Goal: Task Accomplishment & Management: Manage account settings

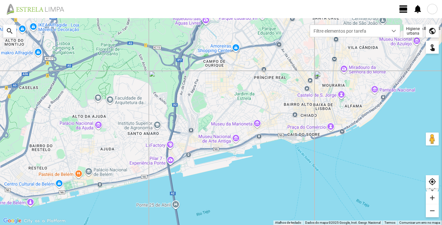
click at [407, 10] on span "view_day" at bounding box center [404, 9] width 10 height 10
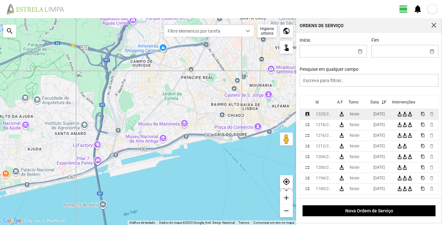
click at [334, 116] on td "1225/2025" at bounding box center [324, 114] width 23 height 11
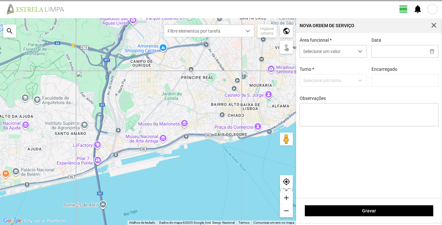
type input "[DATE]"
type input "[PERSON_NAME]"
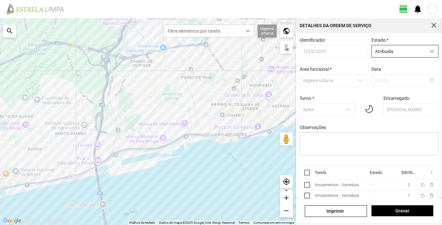
click at [430, 52] on span "dropdown trigger" at bounding box center [432, 51] width 5 height 5
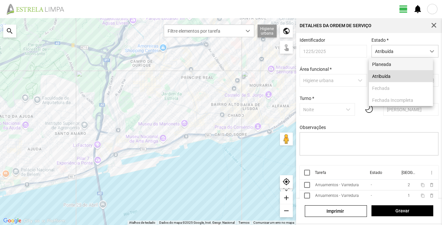
click at [405, 66] on li "Planeada" at bounding box center [401, 64] width 64 height 12
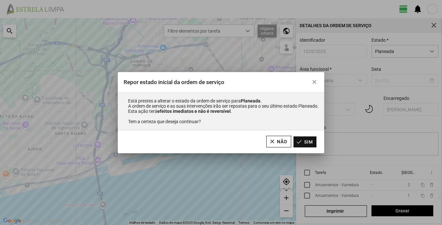
click at [309, 143] on button "Sim" at bounding box center [305, 142] width 23 height 11
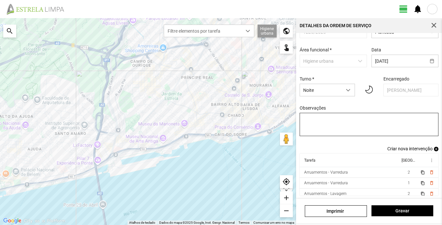
scroll to position [22, 0]
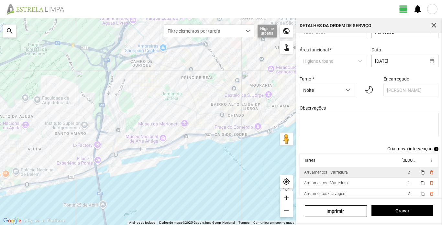
click at [341, 173] on div "Arruamentos - Varredura" at bounding box center [326, 172] width 44 height 5
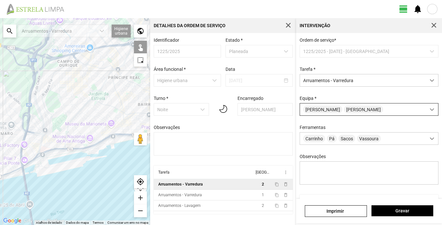
click at [430, 110] on span at bounding box center [432, 109] width 5 height 5
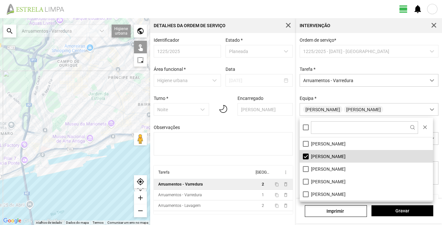
click at [336, 156] on li "[PERSON_NAME]" at bounding box center [366, 156] width 133 height 13
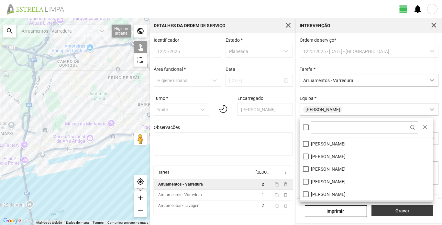
click at [412, 210] on span "Gravar" at bounding box center [402, 210] width 55 height 5
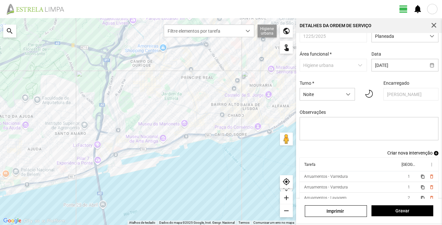
scroll to position [22, 0]
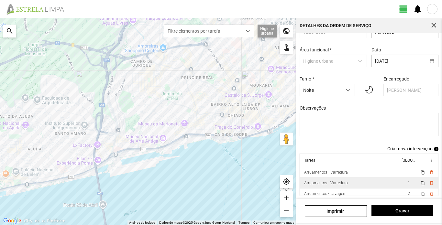
click at [338, 184] on div "Arruamentos - Varredura" at bounding box center [326, 183] width 44 height 5
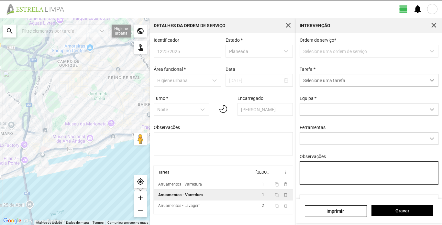
type textarea "S. [GEOGRAPHIC_DATA]"
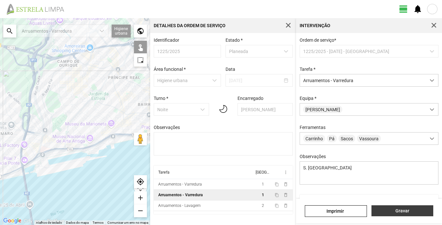
click at [403, 210] on span "Gravar" at bounding box center [402, 210] width 55 height 5
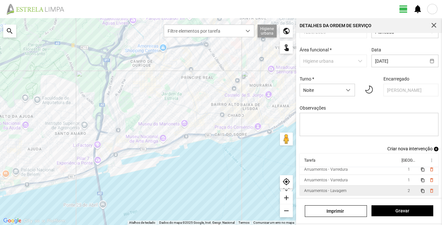
scroll to position [4, 0]
click at [342, 192] on div "Arruamentos - Lavagem" at bounding box center [325, 190] width 42 height 5
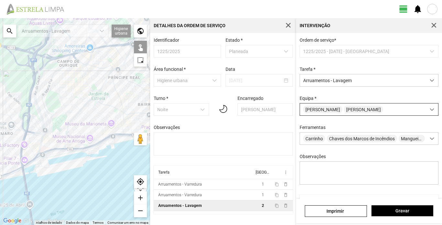
click at [430, 112] on span at bounding box center [432, 109] width 5 height 5
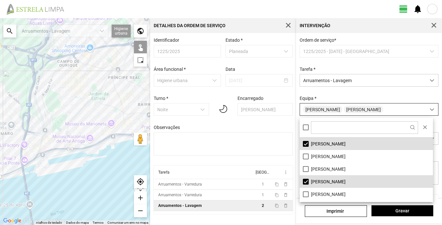
scroll to position [4, 29]
click at [333, 184] on li "[PERSON_NAME]" at bounding box center [366, 181] width 133 height 13
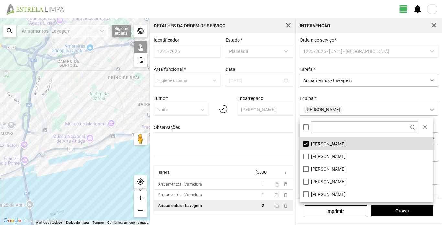
click at [378, 99] on div "Equipa * [PERSON_NAME]" at bounding box center [369, 106] width 144 height 20
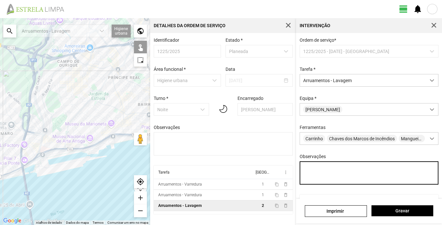
click at [334, 178] on textarea "Observações" at bounding box center [369, 173] width 139 height 23
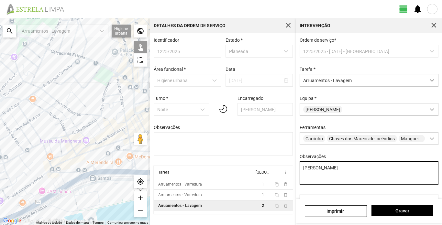
type textarea "[PERSON_NAME]"
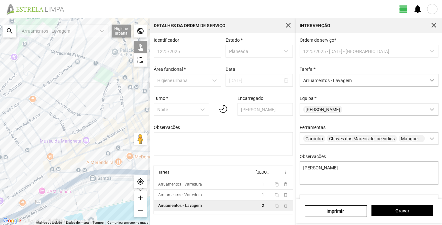
click at [50, 96] on div at bounding box center [75, 121] width 150 height 207
click at [56, 104] on div at bounding box center [75, 121] width 150 height 207
click at [62, 104] on div at bounding box center [75, 121] width 150 height 207
click at [67, 104] on div at bounding box center [75, 121] width 150 height 207
click at [68, 108] on div at bounding box center [75, 121] width 150 height 207
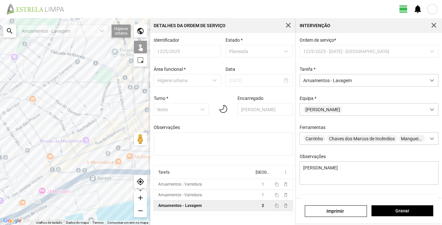
click at [73, 117] on div at bounding box center [75, 121] width 150 height 207
click at [83, 115] on div at bounding box center [75, 121] width 150 height 207
click at [86, 112] on div at bounding box center [75, 121] width 150 height 207
click at [71, 90] on div at bounding box center [75, 121] width 150 height 207
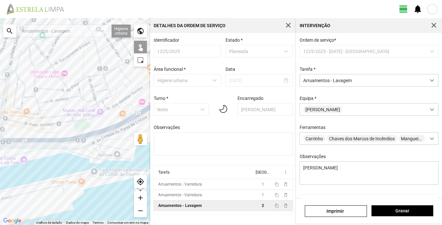
drag, startPoint x: 50, startPoint y: 122, endPoint x: 152, endPoint y: 33, distance: 134.9
click at [152, 33] on div "← Mover para a esquerda → Mover para a direita ↑ Mover para cima ↓ Mover para b…" at bounding box center [221, 121] width 442 height 207
click at [430, 82] on span "dropdown trigger" at bounding box center [432, 80] width 5 height 5
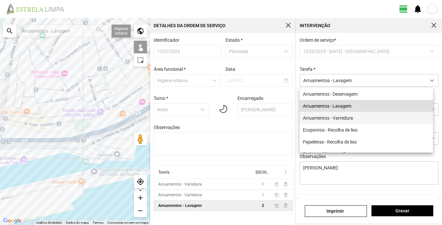
click at [346, 118] on li "Arruamentos - Varredura" at bounding box center [366, 118] width 133 height 12
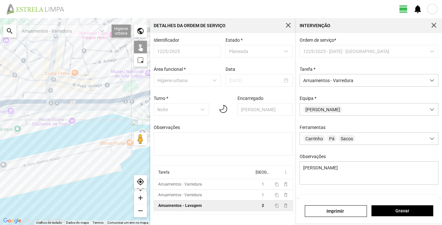
drag, startPoint x: 55, startPoint y: 112, endPoint x: 103, endPoint y: 73, distance: 61.9
click at [103, 73] on div at bounding box center [75, 121] width 150 height 207
click at [58, 81] on div at bounding box center [75, 121] width 150 height 207
click at [60, 80] on div at bounding box center [75, 121] width 150 height 207
click at [67, 84] on div at bounding box center [75, 121] width 150 height 207
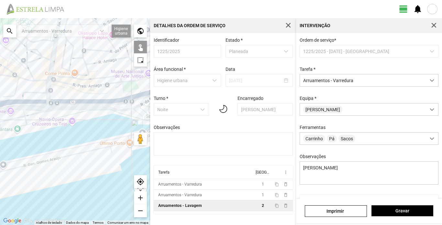
click at [76, 85] on div at bounding box center [75, 121] width 150 height 207
click at [90, 84] on div at bounding box center [75, 121] width 150 height 207
click at [95, 85] on div at bounding box center [75, 121] width 150 height 207
click at [96, 85] on div at bounding box center [75, 121] width 150 height 207
click at [104, 81] on div at bounding box center [75, 121] width 150 height 207
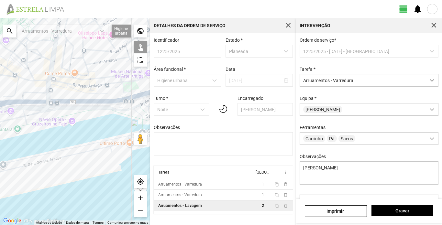
click at [113, 83] on div at bounding box center [75, 121] width 150 height 207
click at [122, 80] on div at bounding box center [75, 121] width 150 height 207
click at [127, 83] on div at bounding box center [75, 121] width 150 height 207
click at [123, 89] on div at bounding box center [75, 121] width 150 height 207
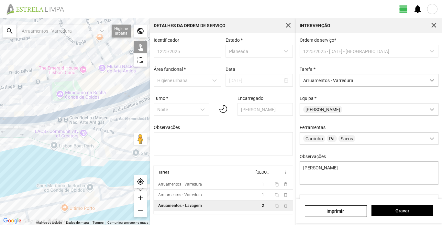
drag, startPoint x: 123, startPoint y: 114, endPoint x: 63, endPoint y: 106, distance: 59.8
click at [55, 120] on div at bounding box center [75, 121] width 150 height 207
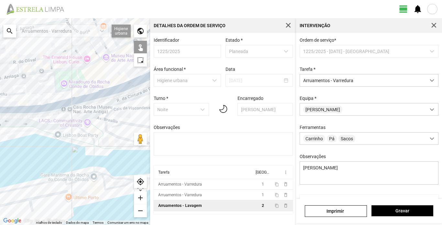
click at [71, 99] on div at bounding box center [75, 121] width 150 height 207
click at [44, 105] on div at bounding box center [75, 121] width 150 height 207
click at [37, 106] on div at bounding box center [75, 121] width 150 height 207
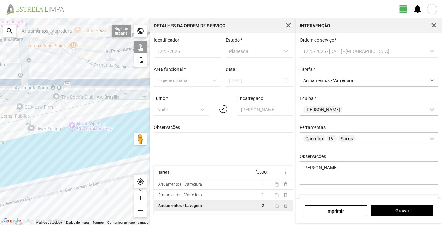
drag, startPoint x: 29, startPoint y: 100, endPoint x: 150, endPoint y: 73, distance: 123.4
click at [150, 73] on div at bounding box center [75, 121] width 150 height 207
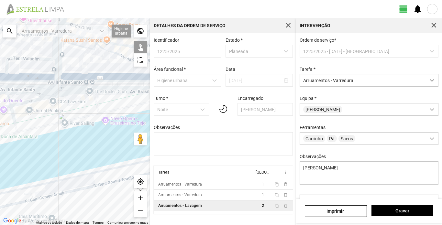
drag, startPoint x: 63, startPoint y: 77, endPoint x: 96, endPoint y: 71, distance: 33.8
click at [96, 71] on div at bounding box center [75, 121] width 150 height 207
click at [54, 79] on div at bounding box center [75, 121] width 150 height 207
click at [59, 71] on div at bounding box center [75, 121] width 150 height 207
click at [62, 70] on div at bounding box center [75, 121] width 150 height 207
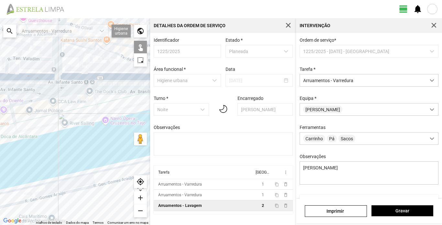
click at [87, 48] on div at bounding box center [75, 121] width 150 height 207
click at [108, 51] on div at bounding box center [75, 121] width 150 height 207
click at [45, 59] on div at bounding box center [75, 121] width 150 height 207
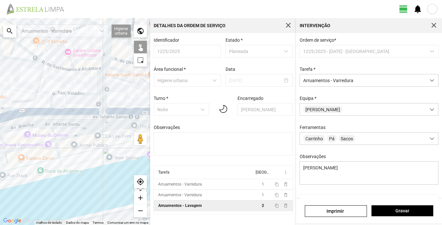
drag, startPoint x: 55, startPoint y: 69, endPoint x: 82, endPoint y: 103, distance: 43.3
click at [82, 103] on div at bounding box center [75, 121] width 150 height 207
click at [396, 211] on span "Gravar" at bounding box center [402, 210] width 55 height 5
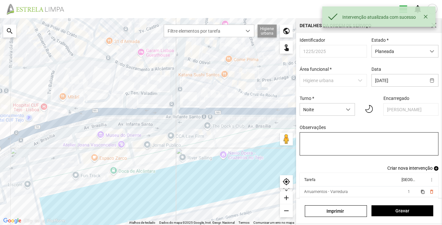
scroll to position [22, 0]
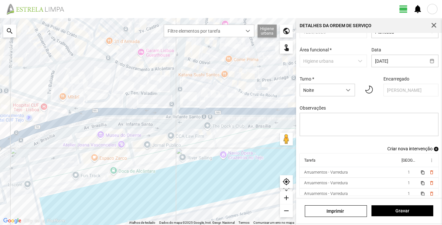
click at [404, 146] on span "Criar nova intervenção" at bounding box center [409, 148] width 45 height 5
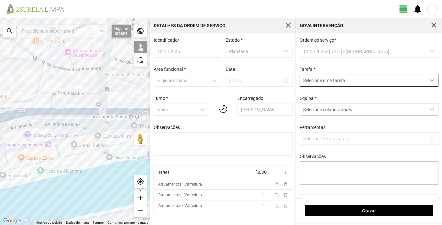
click at [377, 81] on span "Selecione uma tarefa" at bounding box center [363, 80] width 126 height 12
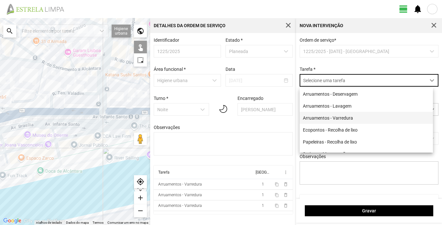
click at [348, 119] on li "Arruamentos - Varredura" at bounding box center [366, 118] width 133 height 12
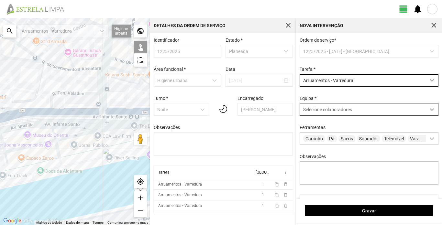
click at [340, 112] on span "Selecione colaboradores" at bounding box center [327, 109] width 49 height 5
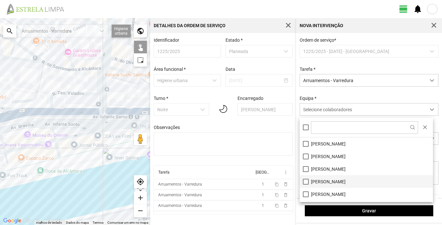
click at [331, 184] on li "[PERSON_NAME]" at bounding box center [366, 181] width 133 height 13
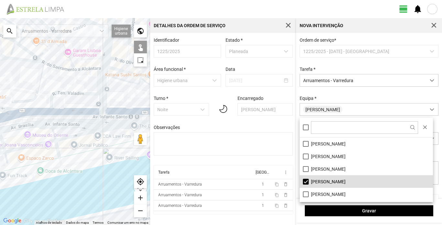
click at [348, 99] on div "Equipa * [PERSON_NAME]" at bounding box center [369, 106] width 144 height 20
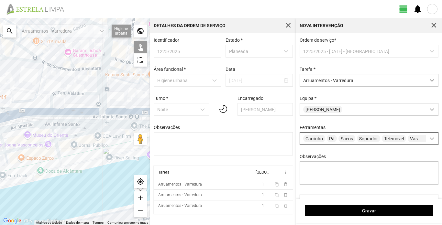
click at [430, 141] on span at bounding box center [432, 139] width 5 height 5
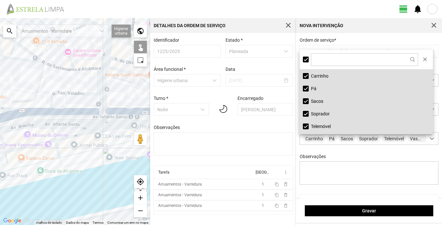
click at [312, 125] on li "Telemóvel" at bounding box center [366, 126] width 133 height 13
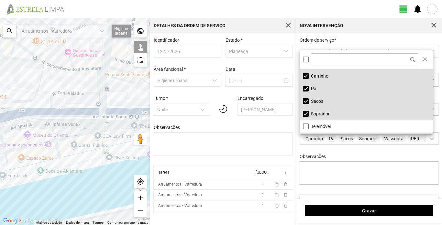
click at [317, 117] on li "Soprador" at bounding box center [366, 113] width 133 height 13
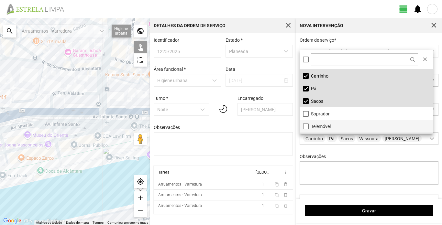
scroll to position [24, 0]
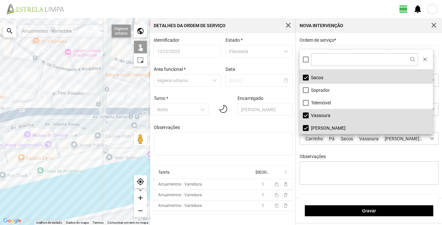
click at [325, 128] on li "[PERSON_NAME]" at bounding box center [366, 128] width 133 height 13
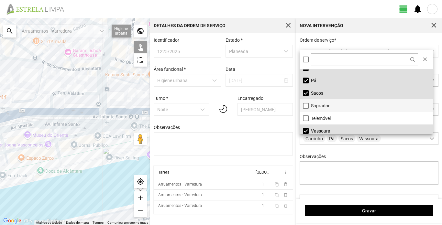
scroll to position [0, 0]
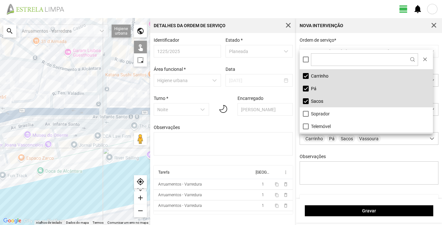
click at [396, 153] on div "Ordem de serviço * 1225/2025 - [DATE] - Noite Tarefa * Arruamentos - [GEOGRAPHI…" at bounding box center [369, 116] width 144 height 157
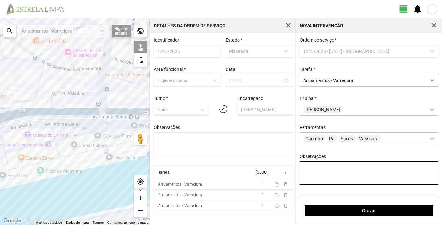
click at [331, 176] on textarea "Observações" at bounding box center [369, 173] width 139 height 23
type textarea "A. [GEOGRAPHIC_DATA]"
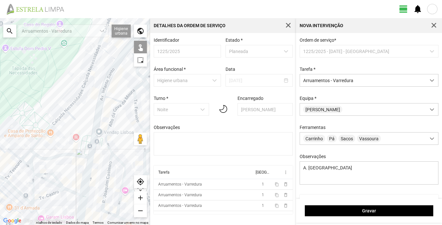
drag, startPoint x: 62, startPoint y: 73, endPoint x: 36, endPoint y: 238, distance: 167.5
click at [36, 225] on html "view_day notifications ← Mover para a esquerda → Mover para a direita ↑ Mover p…" at bounding box center [221, 112] width 442 height 225
click at [86, 79] on div at bounding box center [75, 121] width 150 height 207
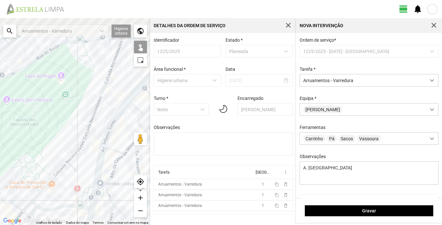
drag, startPoint x: 94, startPoint y: 76, endPoint x: 96, endPoint y: 117, distance: 41.5
click at [95, 127] on div at bounding box center [75, 121] width 150 height 207
click at [106, 83] on div at bounding box center [75, 121] width 150 height 207
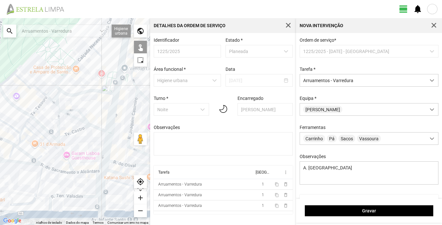
drag, startPoint x: 105, startPoint y: 123, endPoint x: 93, endPoint y: 15, distance: 108.4
click at [128, 4] on div "view_day notifications ← Mover para a esquerda → Mover para a direita ↑ Mover p…" at bounding box center [221, 112] width 442 height 225
click at [50, 90] on div at bounding box center [75, 121] width 150 height 207
click at [58, 93] on div at bounding box center [75, 121] width 150 height 207
click at [60, 83] on div at bounding box center [75, 121] width 150 height 207
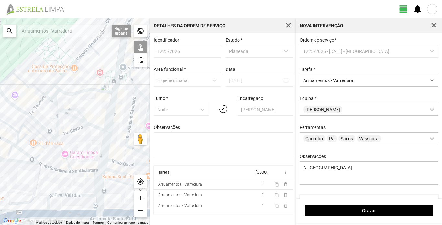
click at [62, 84] on div at bounding box center [75, 121] width 150 height 207
click at [37, 106] on div at bounding box center [75, 121] width 150 height 207
click at [57, 122] on div at bounding box center [75, 121] width 150 height 207
click at [71, 108] on div at bounding box center [75, 121] width 150 height 207
click at [70, 117] on div at bounding box center [75, 121] width 150 height 207
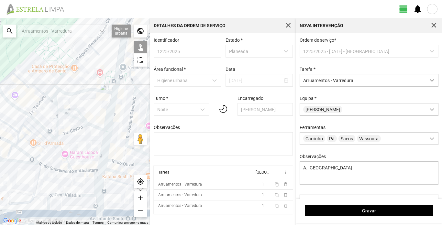
click at [73, 131] on div at bounding box center [75, 121] width 150 height 207
click at [76, 118] on div at bounding box center [75, 121] width 150 height 207
click at [94, 126] on div at bounding box center [75, 121] width 150 height 207
click at [86, 124] on div at bounding box center [75, 121] width 150 height 207
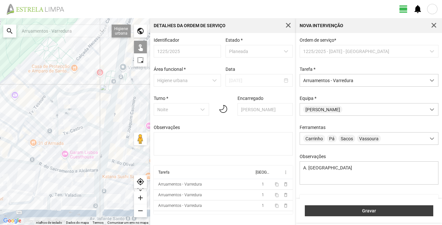
click at [381, 206] on button "Gravar" at bounding box center [369, 211] width 129 height 11
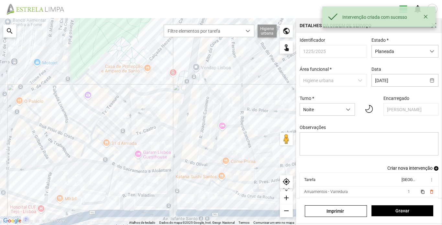
scroll to position [22, 0]
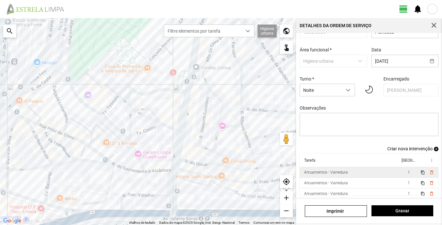
click at [337, 174] on div "Arruamentos - Varredura" at bounding box center [326, 172] width 44 height 5
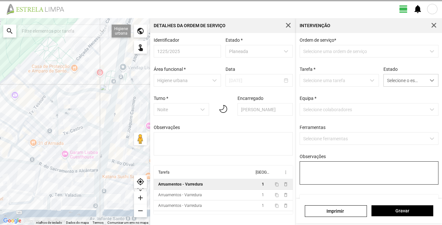
type textarea "A. [GEOGRAPHIC_DATA]"
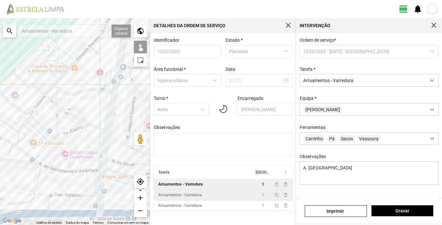
click at [193, 197] on div "Arruamentos - Varredura" at bounding box center [180, 195] width 44 height 5
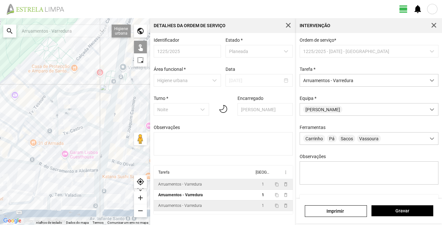
click at [191, 207] on div "Arruamentos - Varredura" at bounding box center [180, 206] width 44 height 5
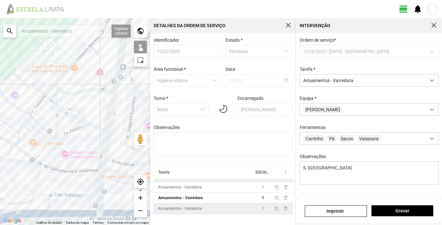
click at [187, 211] on div "Arruamentos - Varredura" at bounding box center [180, 209] width 44 height 5
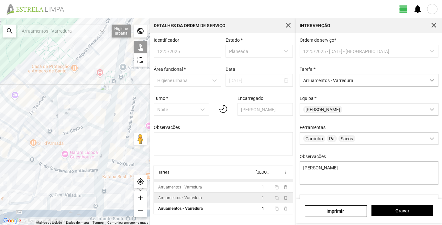
click at [190, 200] on div "Arruamentos - Varredura" at bounding box center [180, 198] width 44 height 5
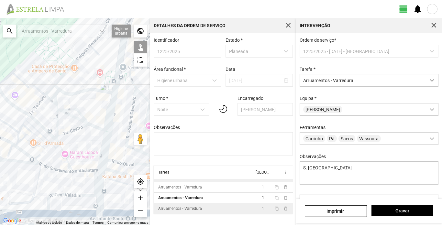
click at [194, 211] on div "Arruamentos - Varredura" at bounding box center [180, 209] width 44 height 5
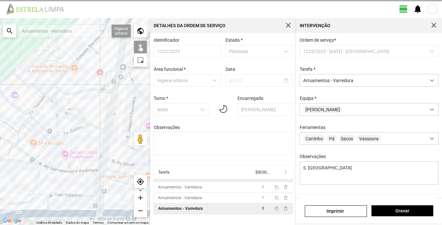
type textarea "[PERSON_NAME]"
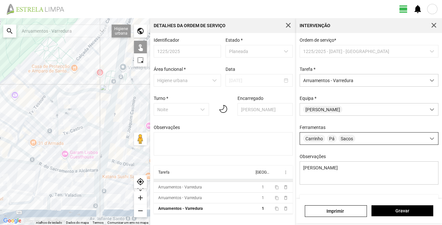
click at [430, 141] on span at bounding box center [432, 139] width 5 height 5
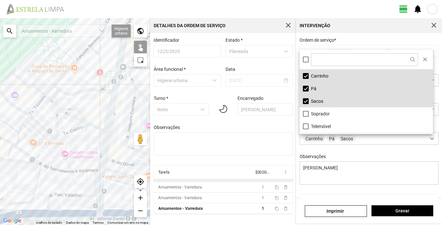
scroll to position [24, 0]
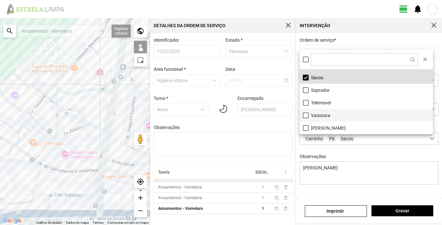
click at [324, 116] on li "Vassoura" at bounding box center [366, 115] width 133 height 13
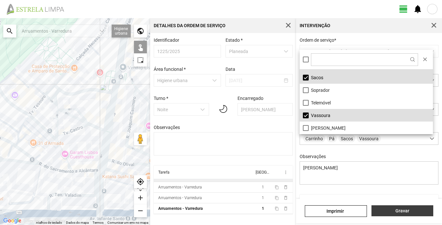
click at [416, 211] on span "Gravar" at bounding box center [402, 210] width 55 height 5
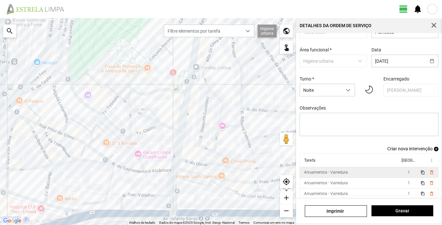
click at [341, 174] on div "Arruamentos - Varredura" at bounding box center [326, 172] width 44 height 5
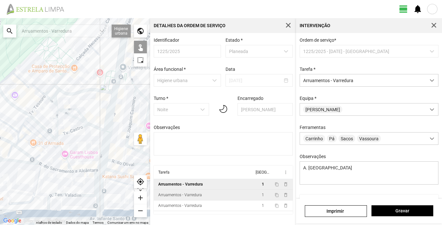
click at [214, 199] on td "Arruamentos - Varredura" at bounding box center [204, 195] width 100 height 11
click at [207, 200] on td "Arruamentos - Varredura" at bounding box center [204, 195] width 100 height 11
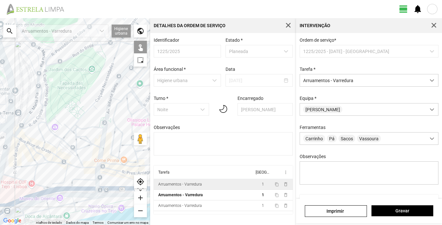
click at [199, 186] on div "Arruamentos - Varredura" at bounding box center [180, 184] width 44 height 5
type textarea "A. [GEOGRAPHIC_DATA]"
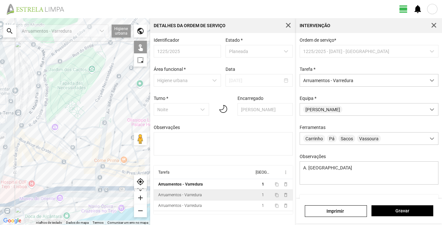
click at [197, 197] on div "Arruamentos - Varredura" at bounding box center [180, 195] width 44 height 5
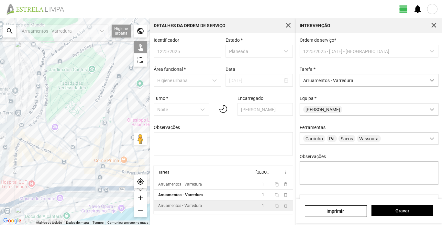
click at [196, 208] on div "Arruamentos - Varredura" at bounding box center [180, 206] width 44 height 5
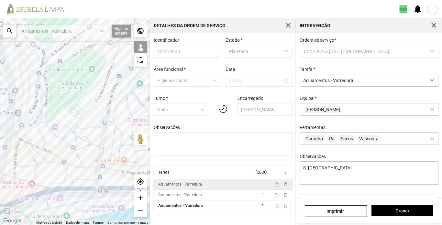
scroll to position [8, 0]
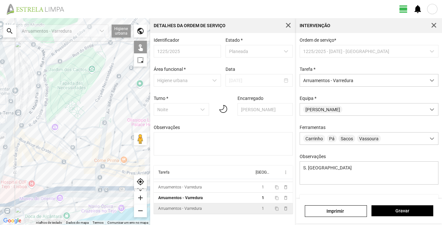
click at [194, 211] on div "Arruamentos - Varredura" at bounding box center [180, 209] width 44 height 5
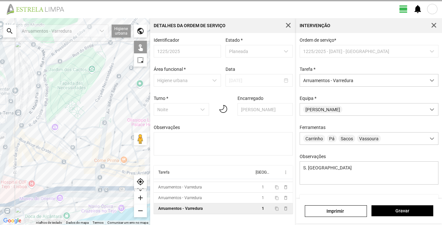
type textarea "[PERSON_NAME]"
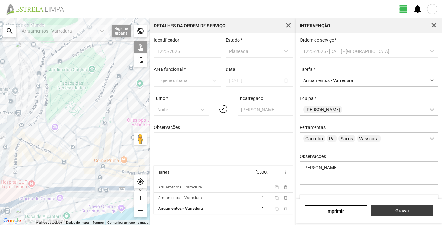
click at [406, 208] on button "Gravar" at bounding box center [403, 211] width 62 height 11
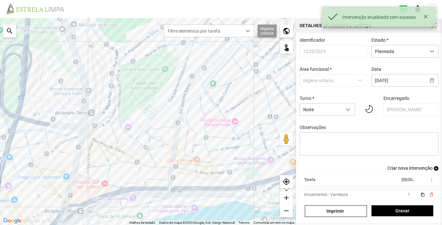
click at [411, 170] on span "Criar nova intervenção" at bounding box center [409, 168] width 45 height 5
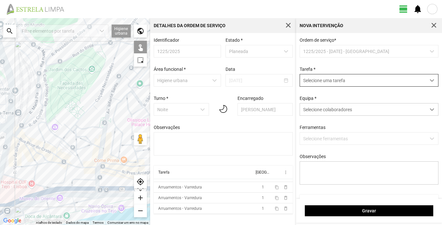
click at [370, 81] on span "Selecione uma tarefa" at bounding box center [363, 80] width 126 height 12
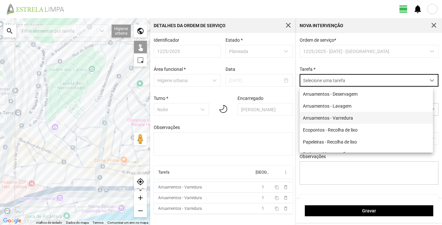
click at [344, 120] on li "Arruamentos - Varredura" at bounding box center [366, 118] width 133 height 12
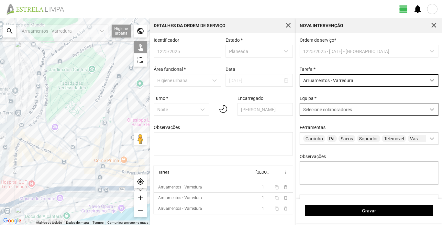
click at [369, 107] on div "Selecione colaboradores" at bounding box center [363, 110] width 126 height 12
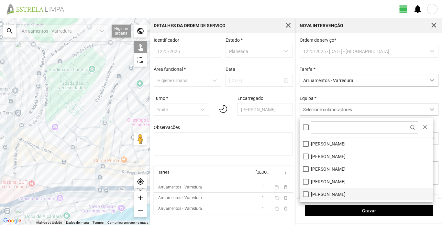
click at [321, 194] on li "[PERSON_NAME]" at bounding box center [366, 194] width 133 height 13
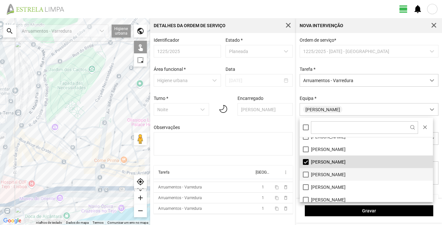
scroll to position [36, 0]
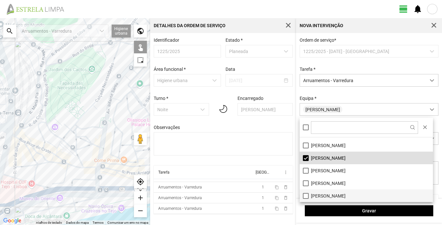
click at [330, 195] on li "[PERSON_NAME]" at bounding box center [366, 196] width 133 height 13
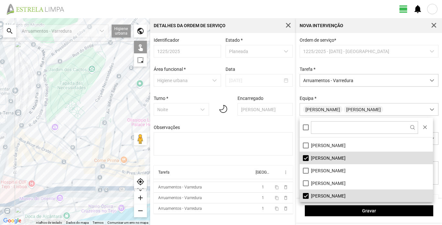
click at [361, 91] on div "Ordem de serviço * 1225/2025 - [DATE] - Noite Tarefa * Arruamentos - Varredura …" at bounding box center [369, 116] width 144 height 157
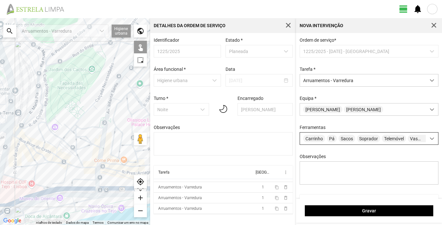
click at [430, 141] on span at bounding box center [432, 139] width 5 height 5
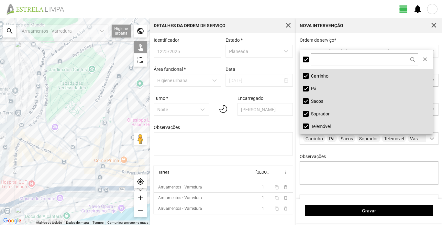
click at [319, 116] on li "Soprador" at bounding box center [366, 113] width 133 height 13
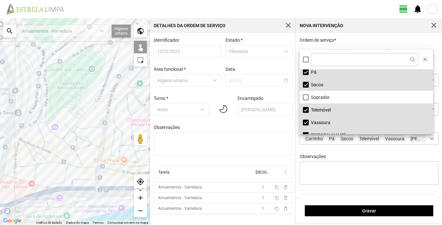
scroll to position [24, 0]
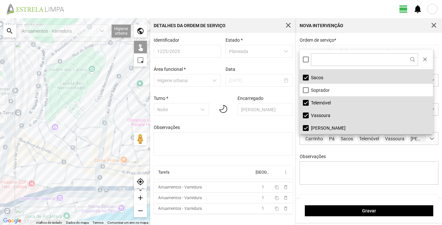
click at [321, 104] on li "Telemóvel" at bounding box center [366, 102] width 133 height 13
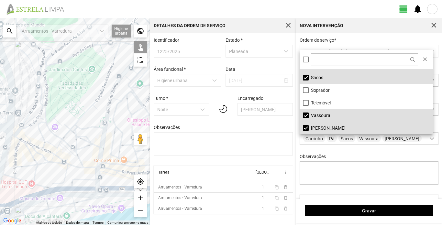
click at [324, 128] on li "[PERSON_NAME]" at bounding box center [366, 128] width 133 height 13
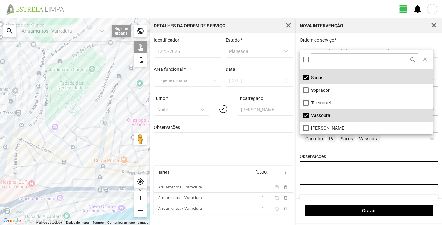
click at [350, 165] on textarea "Observações" at bounding box center [369, 173] width 139 height 23
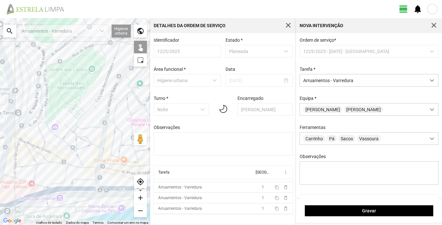
click at [109, 105] on div at bounding box center [75, 121] width 150 height 207
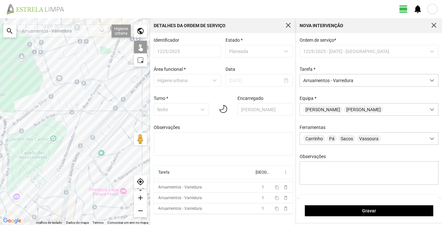
drag, startPoint x: 128, startPoint y: 96, endPoint x: 98, endPoint y: 148, distance: 59.9
click at [89, 165] on div at bounding box center [75, 121] width 150 height 207
click at [90, 140] on div at bounding box center [75, 121] width 150 height 207
click at [96, 131] on div at bounding box center [75, 121] width 150 height 207
click at [103, 126] on div at bounding box center [75, 121] width 150 height 207
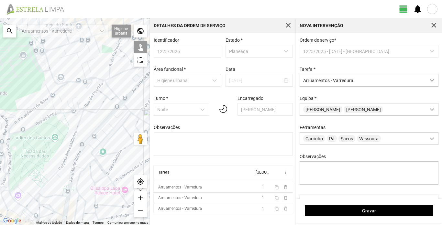
click at [103, 123] on div at bounding box center [75, 121] width 150 height 207
click at [109, 116] on div at bounding box center [75, 121] width 150 height 207
click at [114, 113] on div at bounding box center [75, 121] width 150 height 207
click at [68, 200] on div at bounding box center [75, 121] width 150 height 207
click at [64, 193] on div at bounding box center [75, 121] width 150 height 207
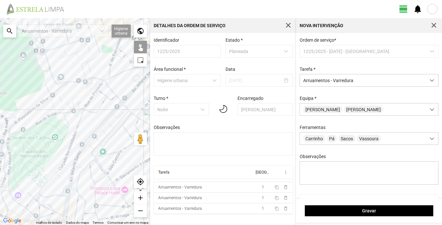
click at [64, 194] on div at bounding box center [75, 121] width 150 height 207
click at [66, 196] on div at bounding box center [75, 121] width 150 height 207
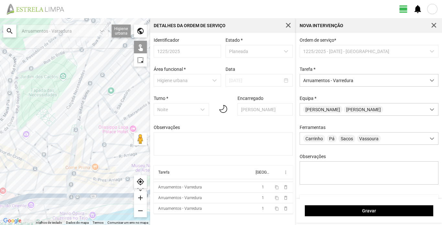
drag, startPoint x: 73, startPoint y: 202, endPoint x: 81, endPoint y: 139, distance: 63.4
click at [81, 139] on div at bounding box center [75, 121] width 150 height 207
click at [76, 146] on div at bounding box center [75, 121] width 150 height 207
click at [72, 149] on div at bounding box center [75, 121] width 150 height 207
click at [70, 162] on div at bounding box center [75, 121] width 150 height 207
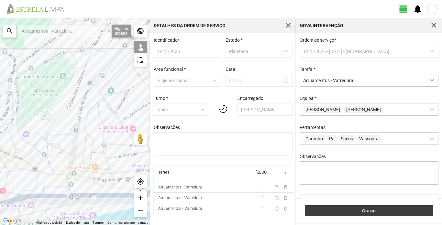
click at [377, 210] on span "Gravar" at bounding box center [369, 210] width 122 height 5
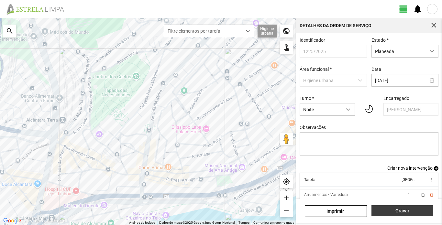
click at [388, 210] on span "Gravar" at bounding box center [402, 210] width 55 height 5
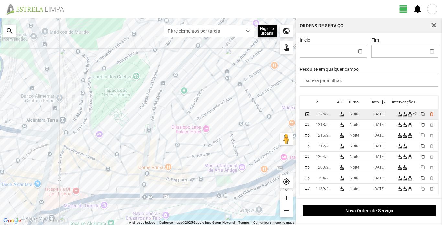
click at [326, 116] on div "1225/2025" at bounding box center [324, 114] width 17 height 5
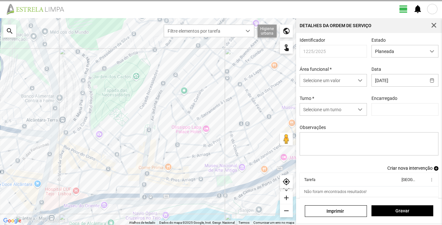
type input "[PERSON_NAME]"
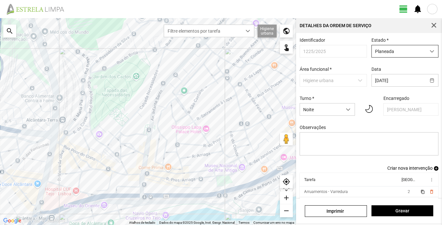
click at [430, 52] on span "dropdown trigger" at bounding box center [432, 51] width 5 height 5
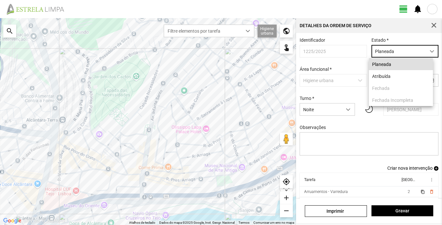
scroll to position [4, 29]
click at [396, 75] on li "Atribuída" at bounding box center [401, 76] width 64 height 12
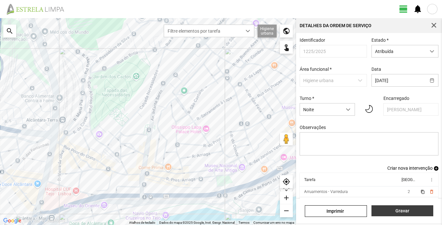
click at [400, 209] on span "Gravar" at bounding box center [402, 210] width 55 height 5
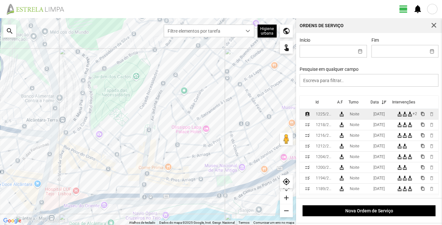
click at [322, 116] on div "1225/2025" at bounding box center [324, 114] width 17 height 5
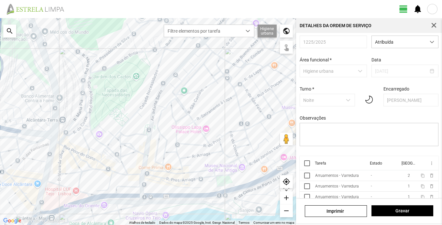
scroll to position [15, 0]
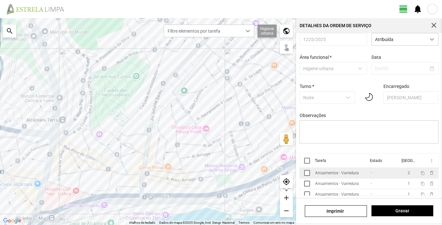
click at [347, 174] on div "Arruamentos - Varredura" at bounding box center [337, 173] width 44 height 5
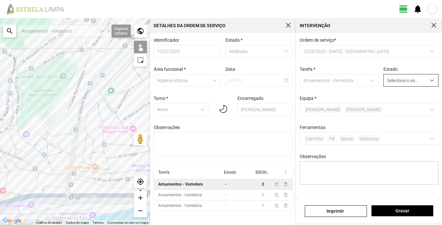
click at [430, 80] on span "dropdown trigger" at bounding box center [432, 80] width 5 height 5
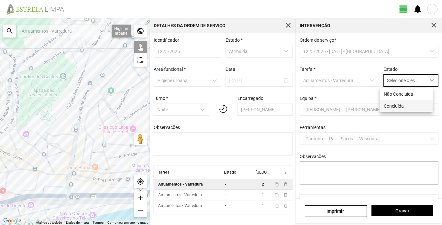
click at [403, 107] on li "Concluída" at bounding box center [406, 106] width 52 height 12
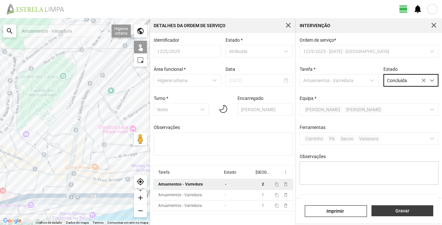
click at [407, 212] on span "Gravar" at bounding box center [402, 210] width 55 height 5
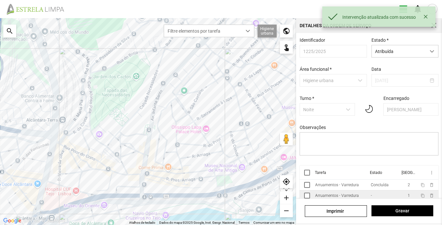
click at [350, 198] on div "Arruamentos - Varredura" at bounding box center [337, 196] width 44 height 5
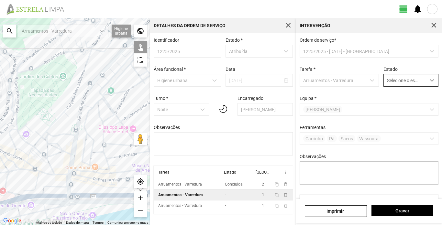
click at [417, 82] on span "Selecione o estado" at bounding box center [405, 80] width 42 height 12
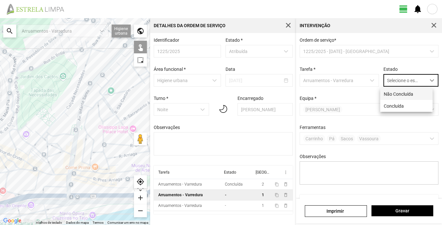
scroll to position [4, 29]
click at [402, 106] on li "Concluída" at bounding box center [406, 106] width 52 height 12
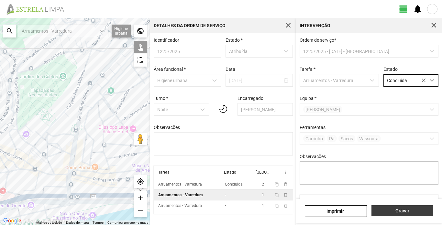
click at [398, 211] on span "Gravar" at bounding box center [402, 210] width 55 height 5
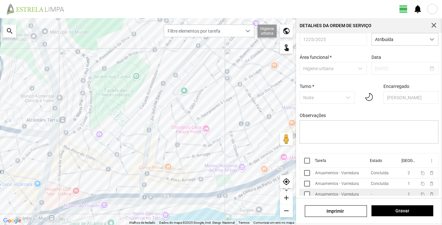
click at [344, 193] on div "Arruamentos - Varredura" at bounding box center [337, 194] width 44 height 5
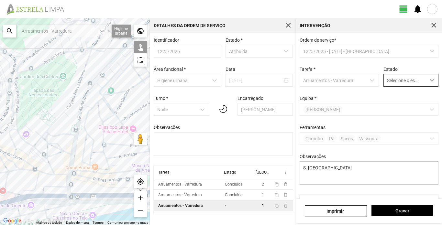
click at [428, 85] on div "dropdown trigger" at bounding box center [432, 80] width 13 height 12
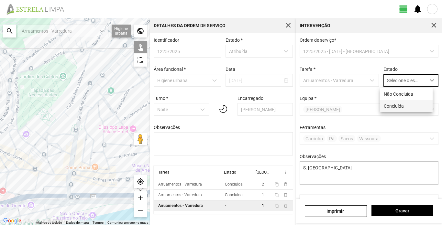
click at [403, 104] on li "Concluída" at bounding box center [406, 106] width 52 height 12
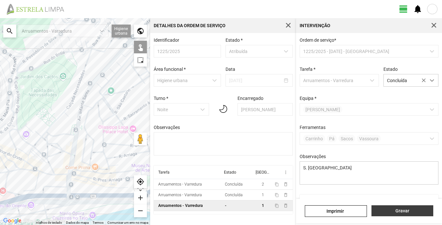
click at [398, 209] on span "Gravar" at bounding box center [402, 210] width 55 height 5
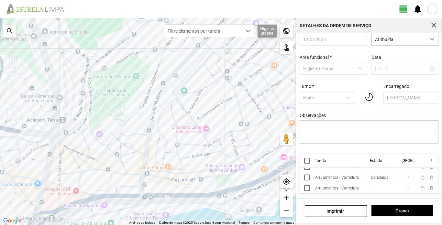
scroll to position [26, 0]
click at [340, 181] on div "Arruamentos - Varredura" at bounding box center [337, 179] width 44 height 5
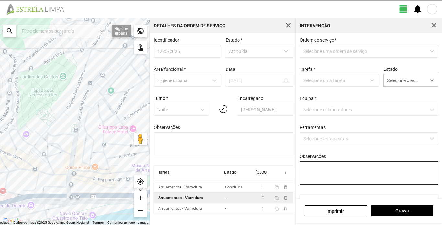
type textarea "[PERSON_NAME]"
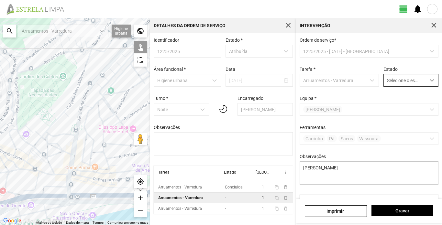
click at [430, 83] on span "dropdown trigger" at bounding box center [432, 80] width 5 height 5
click at [405, 105] on li "Concluída" at bounding box center [406, 106] width 52 height 12
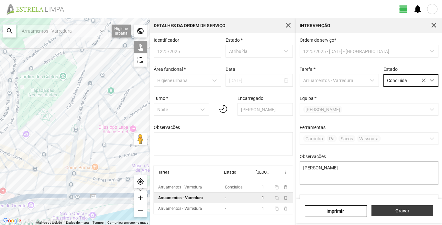
click at [396, 209] on span "Gravar" at bounding box center [402, 210] width 55 height 5
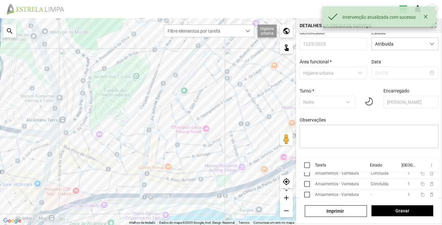
scroll to position [15, 0]
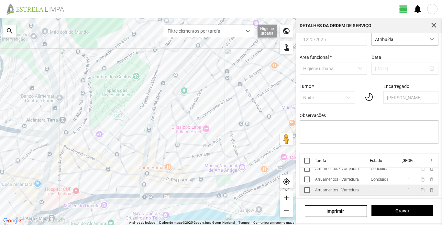
click at [338, 189] on div "Arruamentos - Varredura" at bounding box center [337, 190] width 44 height 5
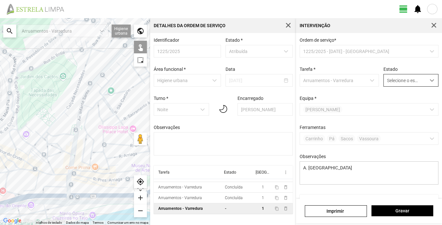
click at [428, 84] on div "dropdown trigger" at bounding box center [432, 80] width 13 height 12
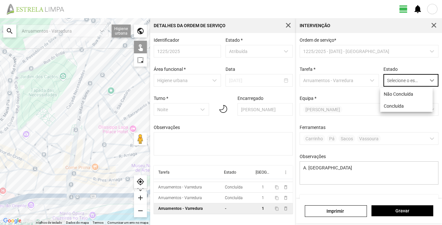
scroll to position [4, 29]
click at [414, 107] on li "Concluída" at bounding box center [406, 106] width 52 height 12
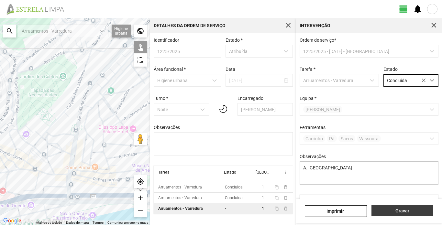
click at [404, 209] on span "Gravar" at bounding box center [402, 210] width 55 height 5
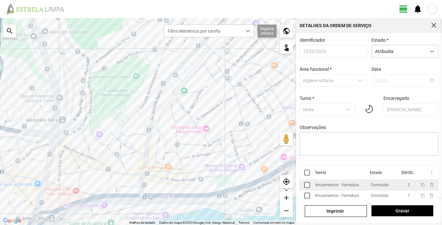
click at [336, 186] on div "Arruamentos - Varredura" at bounding box center [337, 185] width 44 height 5
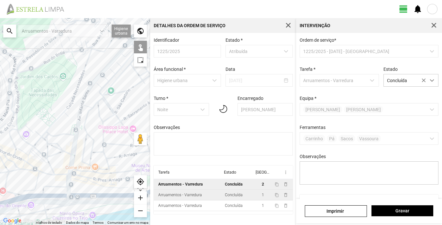
click at [184, 197] on div "Arruamentos - Varredura" at bounding box center [180, 195] width 44 height 5
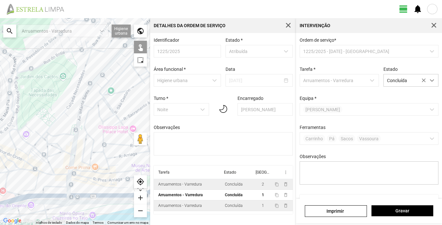
click at [198, 208] on div "Arruamentos - Varredura" at bounding box center [180, 206] width 44 height 5
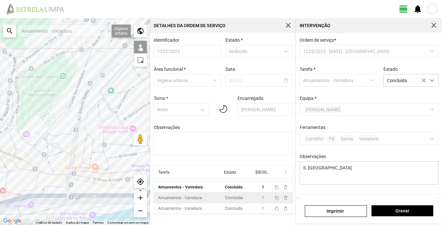
click at [199, 200] on div "Arruamentos - Varredura" at bounding box center [180, 198] width 44 height 5
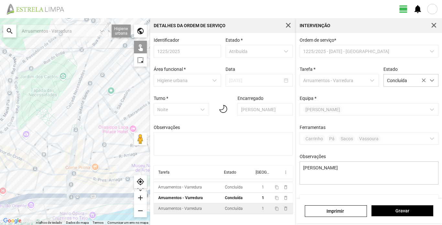
click at [195, 211] on div "Arruamentos - Varredura" at bounding box center [180, 209] width 44 height 5
type textarea "A. [GEOGRAPHIC_DATA]"
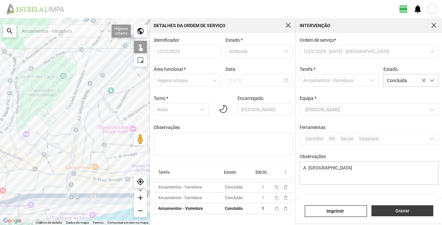
click at [390, 209] on span "Gravar" at bounding box center [402, 210] width 55 height 5
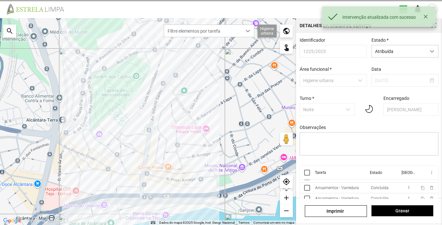
scroll to position [19, 0]
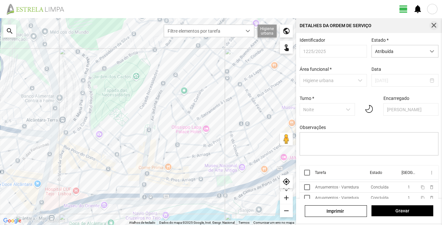
click at [436, 27] on span "button" at bounding box center [434, 26] width 6 height 6
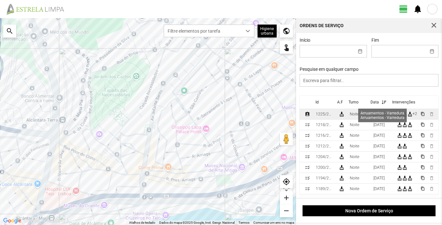
click at [413, 116] on div "+2" at bounding box center [415, 114] width 5 height 5
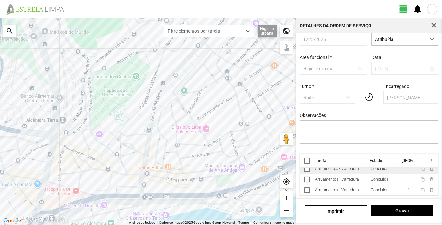
scroll to position [26, 0]
click at [432, 25] on span "button" at bounding box center [434, 26] width 6 height 6
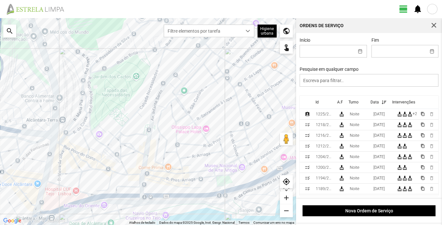
click at [433, 10] on div at bounding box center [432, 9] width 10 height 10
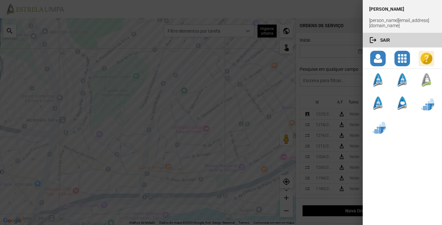
click at [389, 36] on button "logout Sair" at bounding box center [402, 40] width 79 height 14
